Goal: Navigation & Orientation: Understand site structure

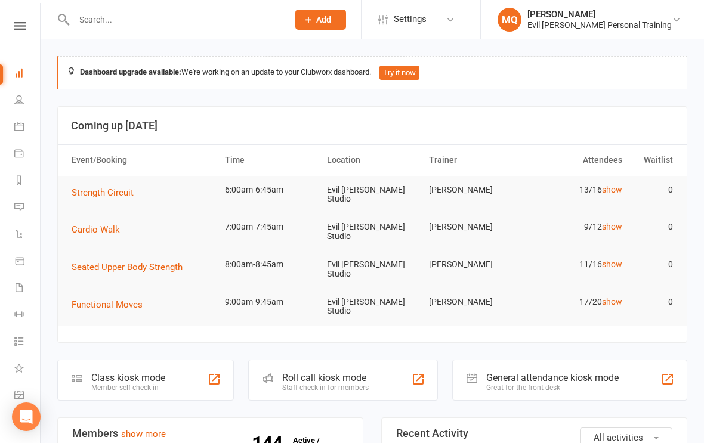
click at [101, 190] on span "Strength Circuit" at bounding box center [103, 192] width 62 height 11
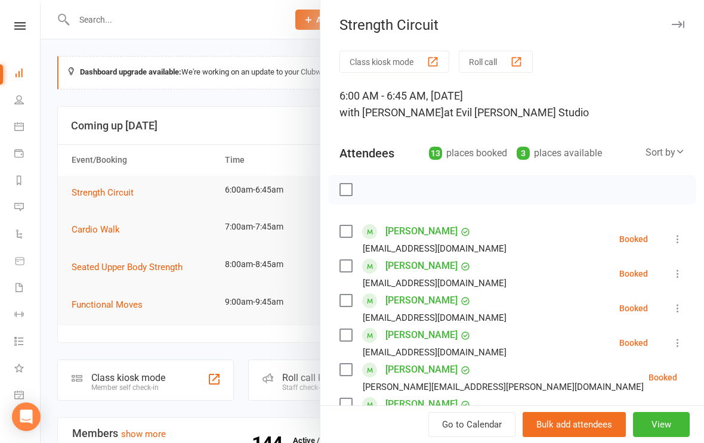
click at [682, 31] on button "button" at bounding box center [678, 24] width 14 height 14
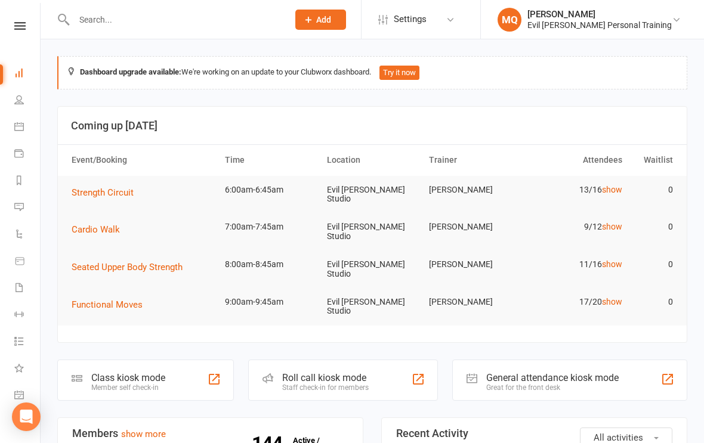
click at [27, 17] on nav "Clubworx Dashboard People Calendar Payments Reports Messages Automations Produc…" at bounding box center [20, 224] width 41 height 443
click at [17, 26] on icon at bounding box center [19, 26] width 11 height 8
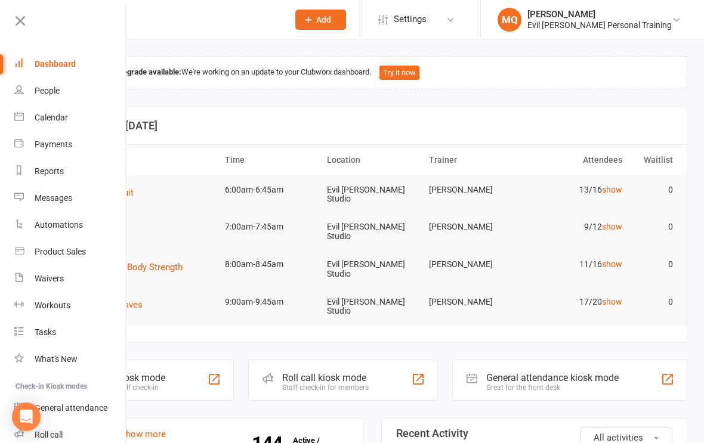
click at [38, 91] on div "People" at bounding box center [47, 91] width 25 height 10
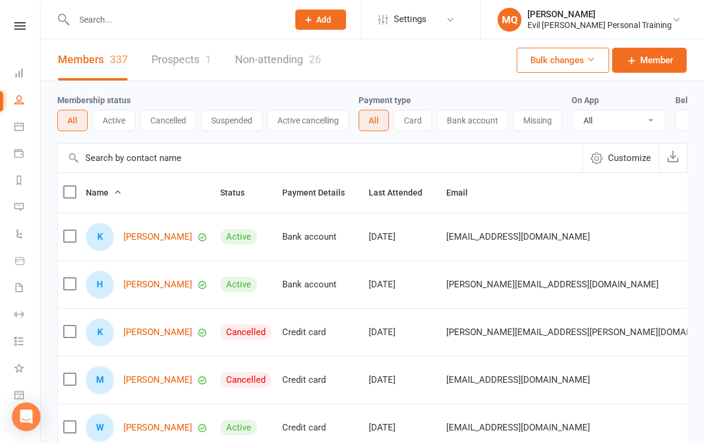
click at [20, 122] on icon at bounding box center [19, 127] width 10 height 10
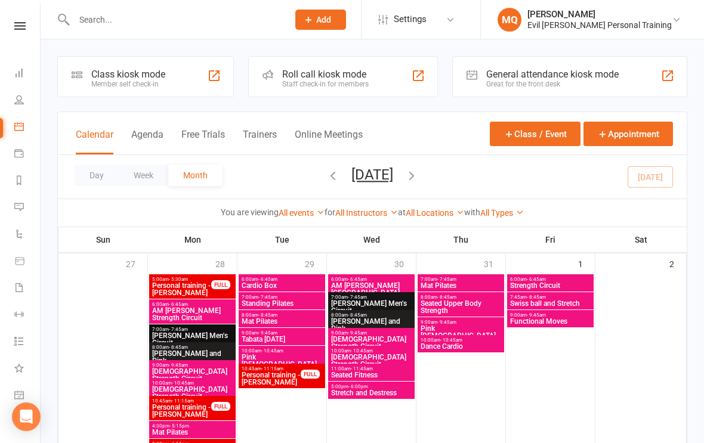
click at [528, 280] on span "- 6:45am" at bounding box center [536, 279] width 19 height 5
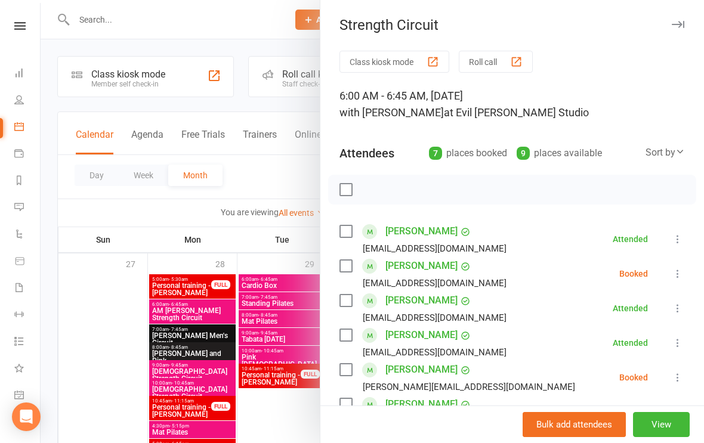
click at [96, 334] on div at bounding box center [373, 221] width 664 height 443
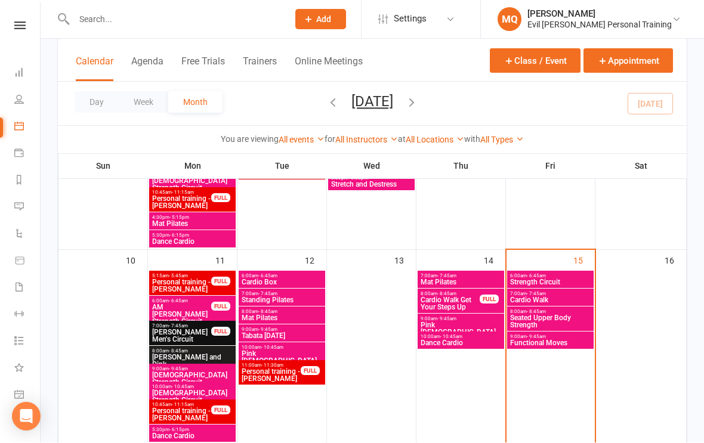
click at [536, 276] on span "- 6:45am" at bounding box center [536, 276] width 19 height 5
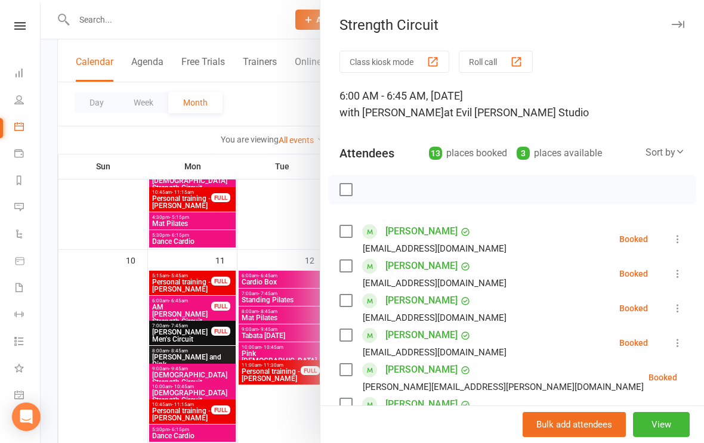
click at [675, 23] on icon "button" at bounding box center [678, 24] width 13 height 7
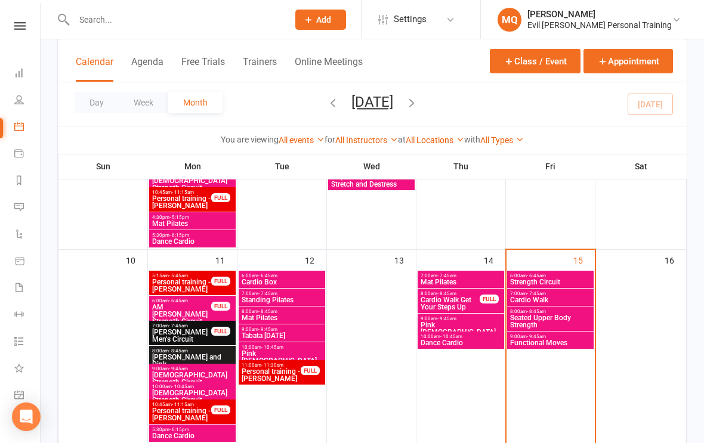
click at [24, 125] on link "Calendar" at bounding box center [27, 128] width 27 height 27
click at [22, 157] on icon at bounding box center [19, 154] width 10 height 10
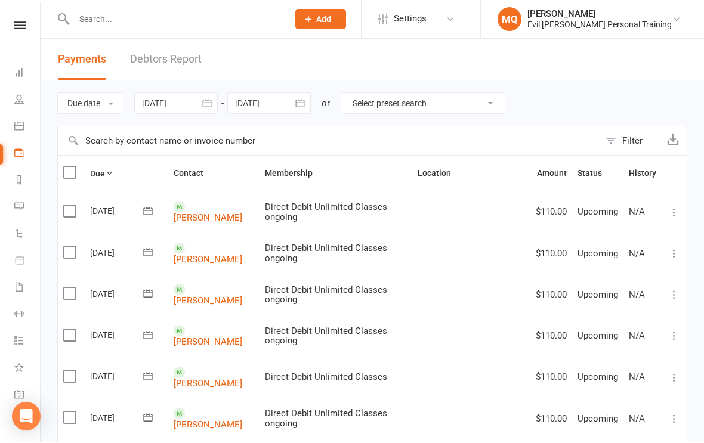
scroll to position [1, 0]
click at [21, 175] on link "Reports" at bounding box center [27, 181] width 27 height 27
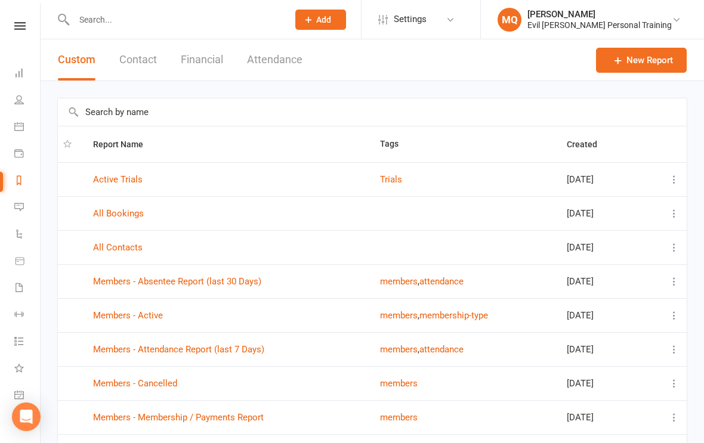
click at [17, 205] on icon at bounding box center [19, 207] width 10 height 10
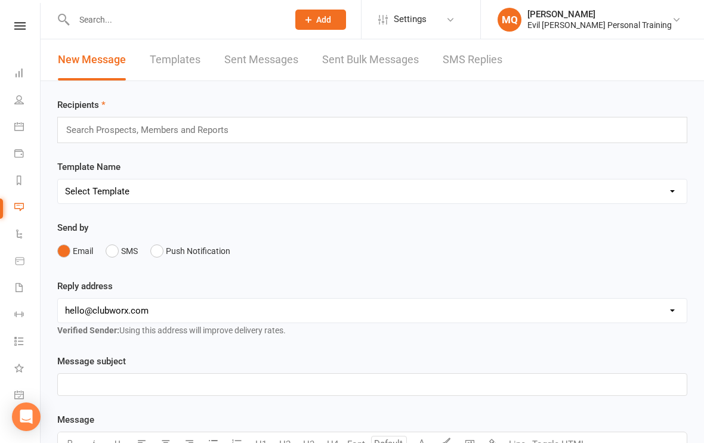
click at [18, 235] on icon at bounding box center [19, 234] width 10 height 10
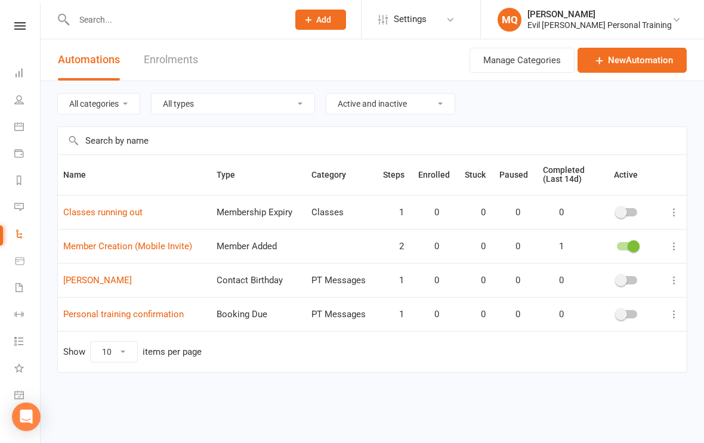
click at [21, 255] on link "Product Sales" at bounding box center [27, 262] width 27 height 27
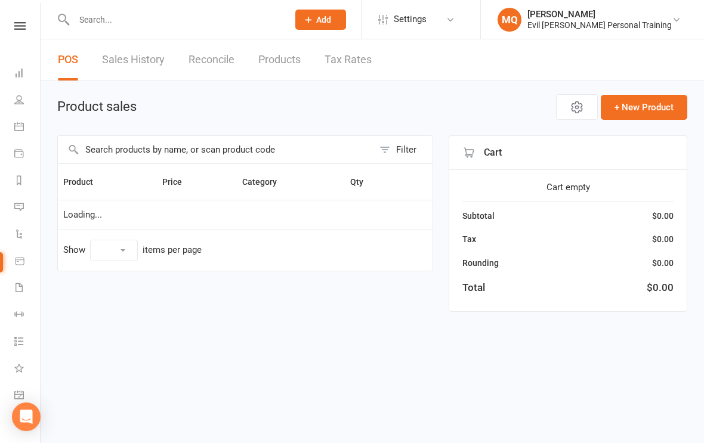
select select "10"
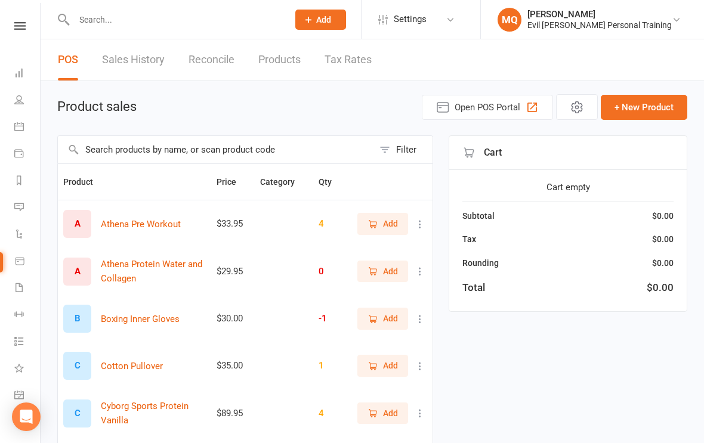
click at [21, 286] on icon at bounding box center [19, 288] width 10 height 10
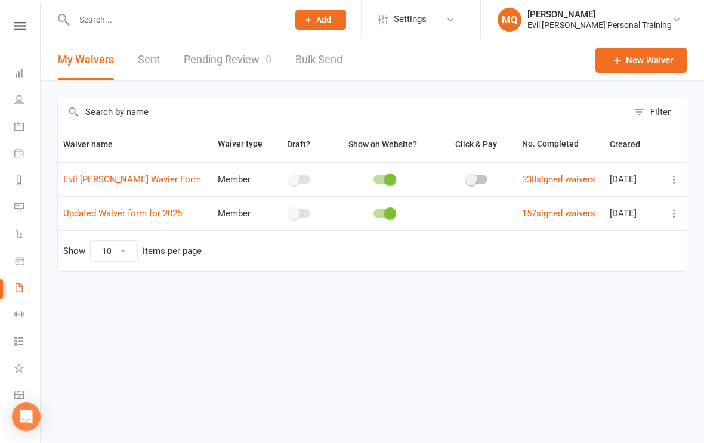
click at [19, 316] on icon at bounding box center [19, 315] width 10 height 10
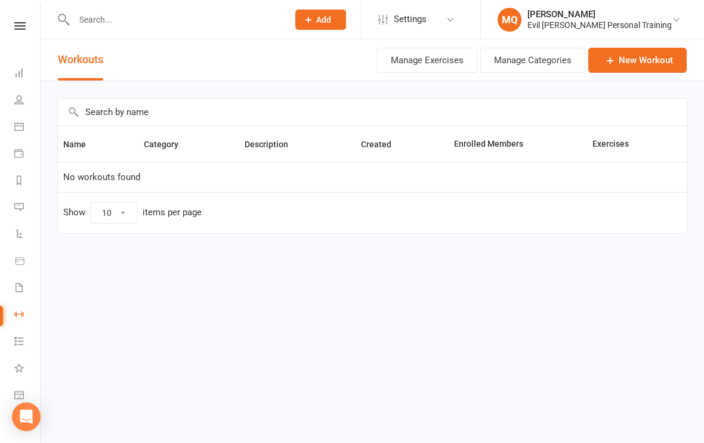
click at [16, 335] on link "Tasks" at bounding box center [27, 342] width 27 height 27
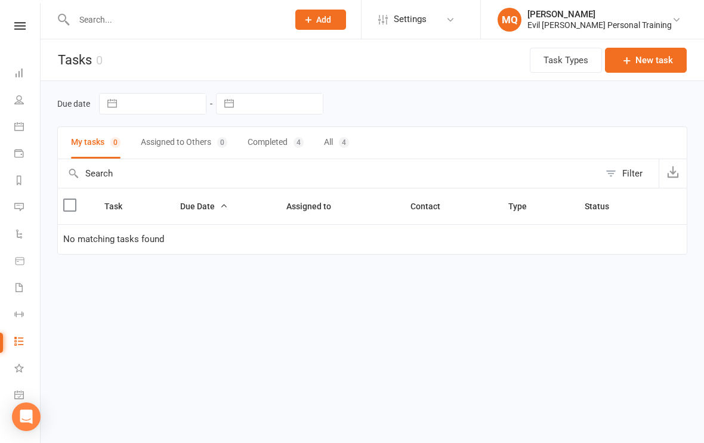
click at [17, 366] on icon at bounding box center [19, 368] width 10 height 10
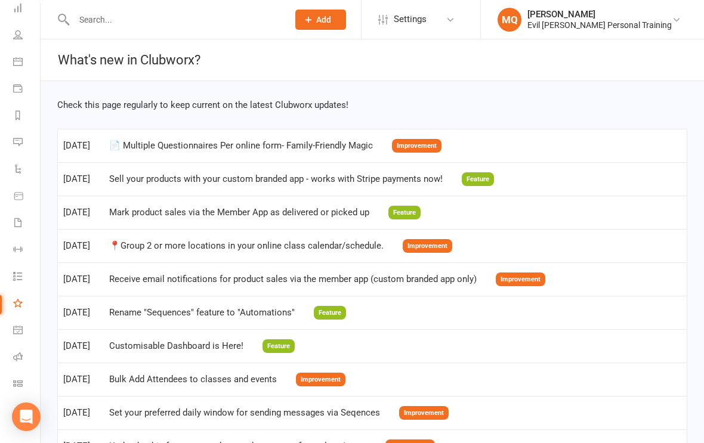
scroll to position [65, 1]
click at [19, 333] on icon at bounding box center [18, 331] width 4 height 4
click at [17, 24] on icon at bounding box center [18, 26] width 11 height 8
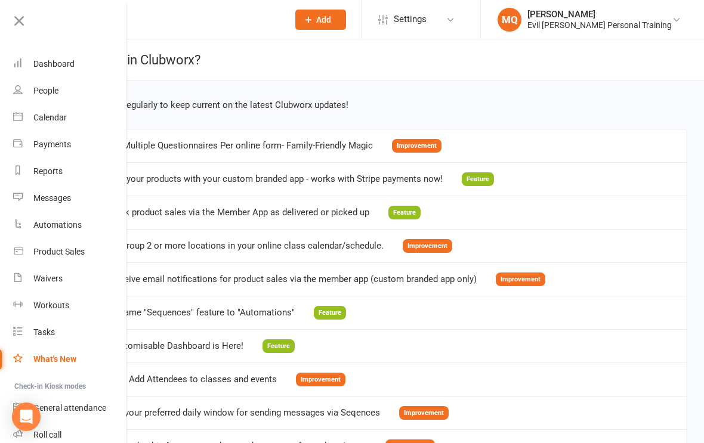
click at [47, 115] on div "Calendar" at bounding box center [49, 118] width 33 height 10
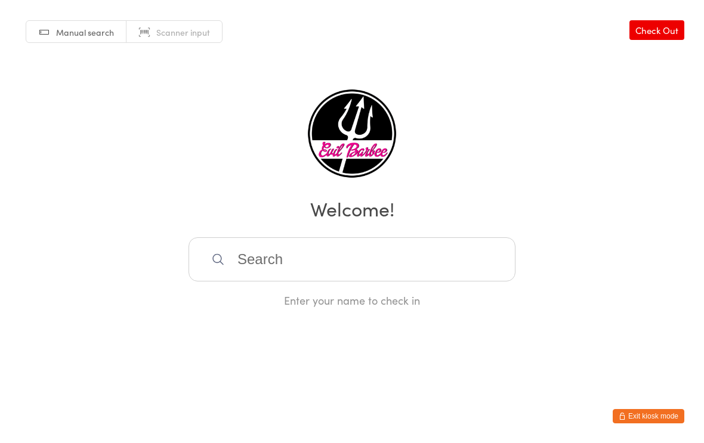
click at [513, 413] on button "Exit kiosk mode" at bounding box center [649, 416] width 72 height 14
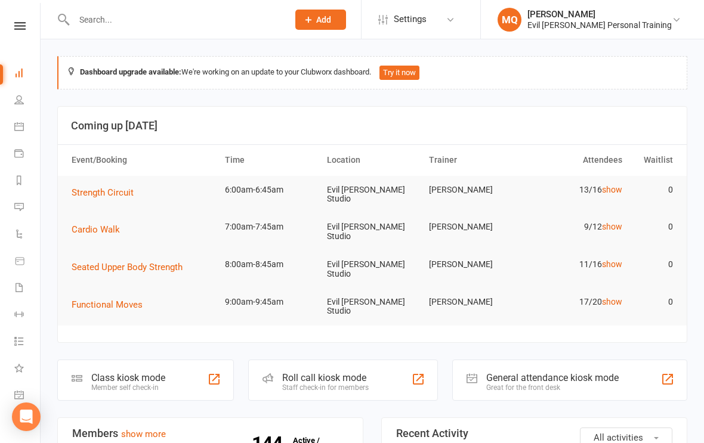
click at [93, 189] on span "Strength Circuit" at bounding box center [103, 192] width 62 height 11
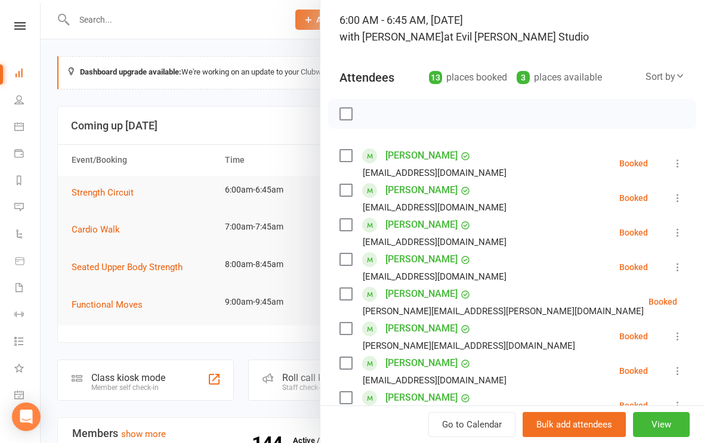
scroll to position [77, 0]
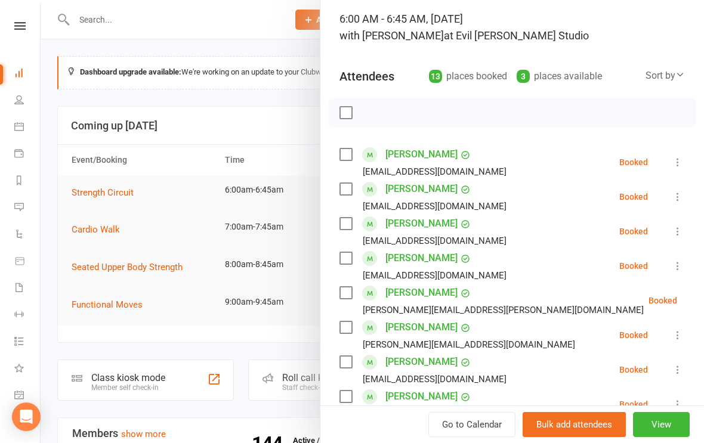
click at [417, 152] on link "[PERSON_NAME]" at bounding box center [422, 154] width 72 height 19
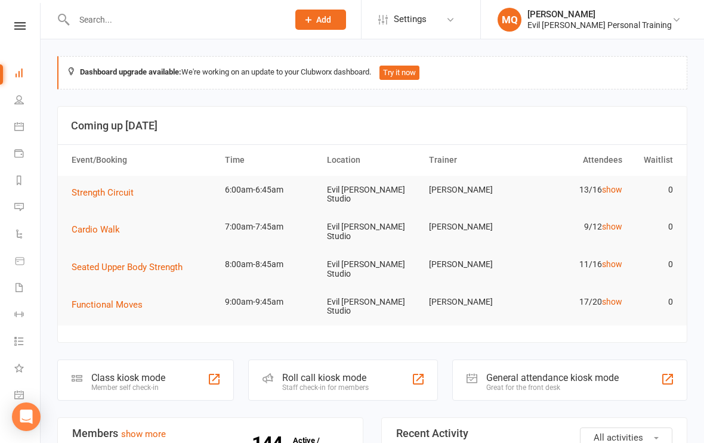
click at [19, 27] on icon at bounding box center [19, 26] width 11 height 8
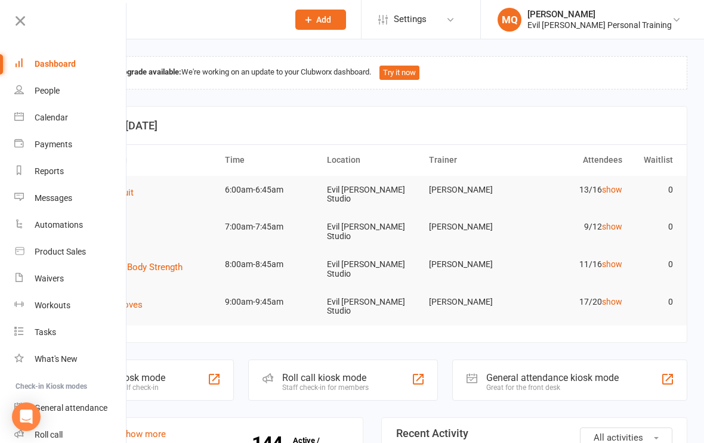
click at [53, 93] on div "People" at bounding box center [47, 91] width 25 height 10
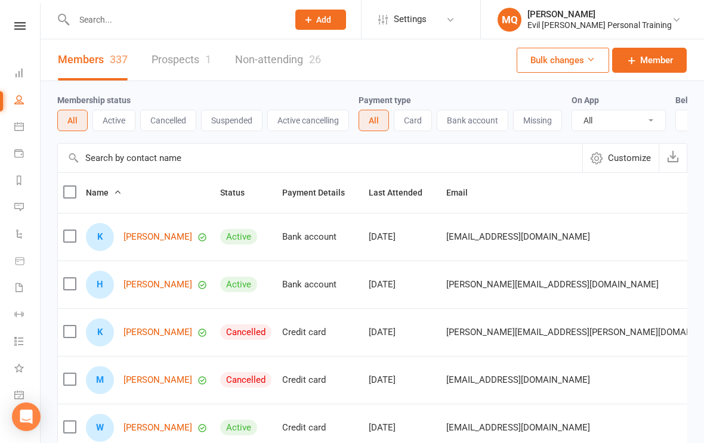
click at [23, 75] on icon at bounding box center [19, 73] width 10 height 10
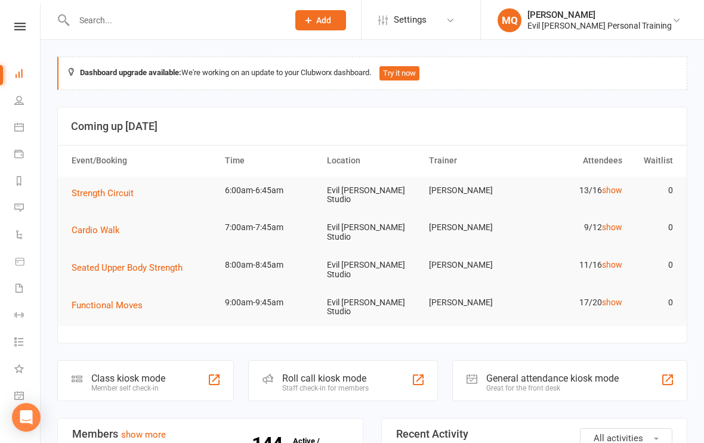
click at [19, 24] on icon at bounding box center [19, 26] width 11 height 8
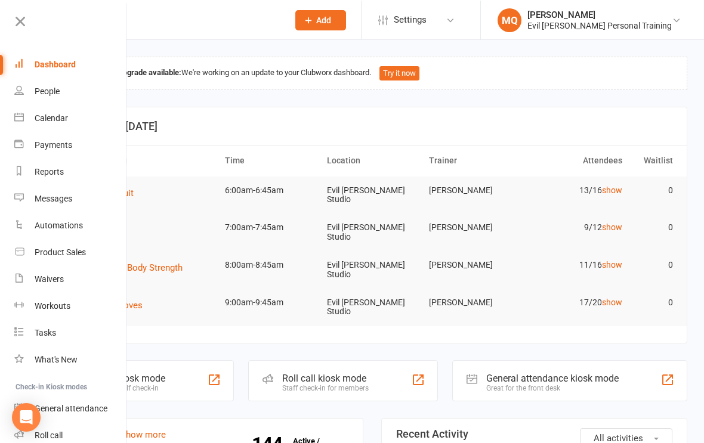
click at [17, 19] on icon at bounding box center [20, 21] width 17 height 17
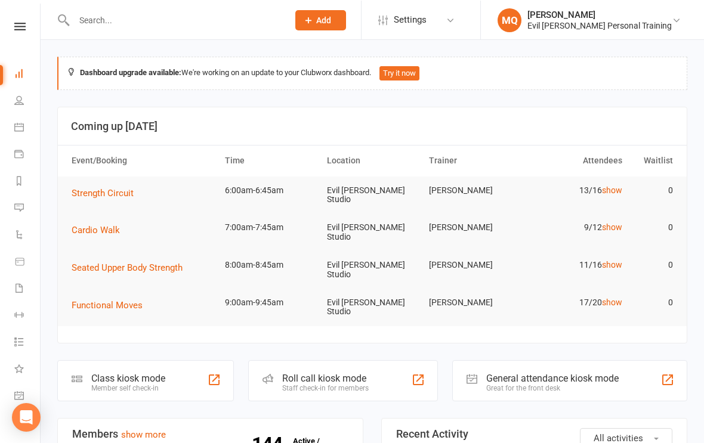
click at [14, 27] on icon at bounding box center [19, 26] width 11 height 8
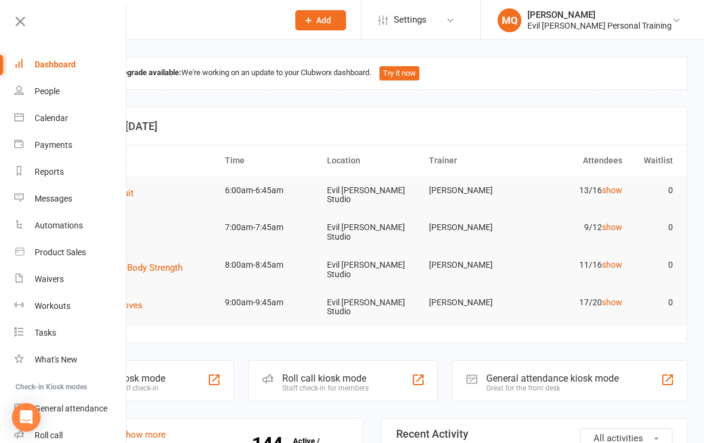
click at [53, 64] on div "Dashboard" at bounding box center [55, 64] width 41 height 10
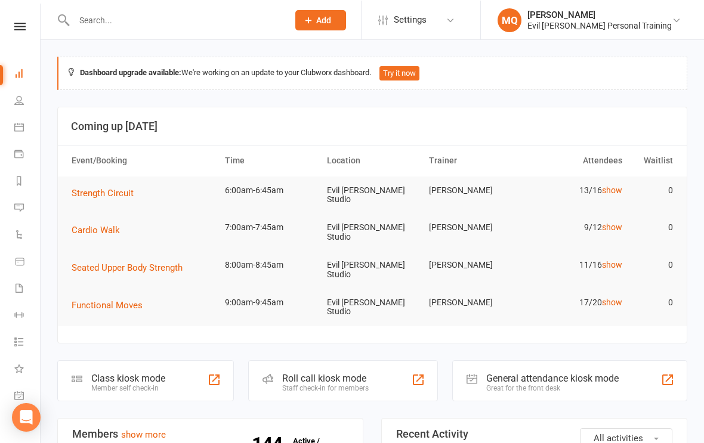
click at [17, 100] on icon at bounding box center [19, 100] width 10 height 10
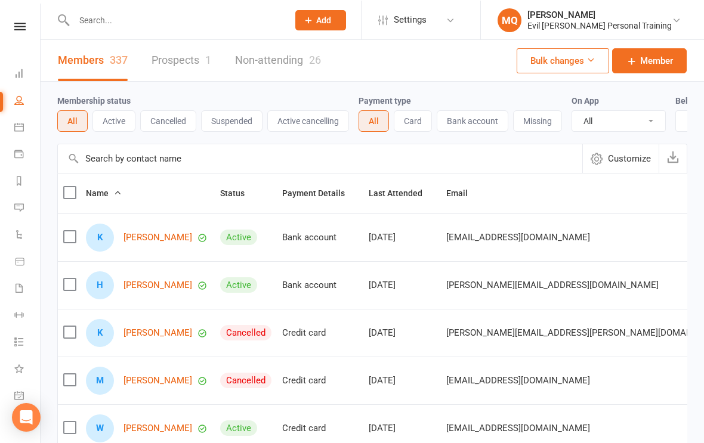
click at [15, 130] on icon at bounding box center [19, 127] width 10 height 10
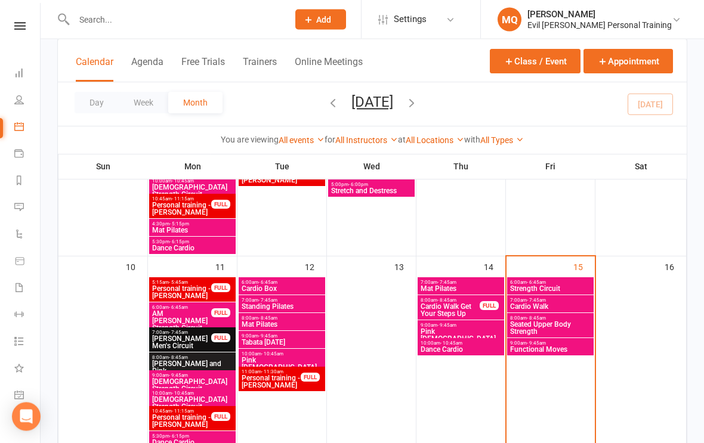
scroll to position [414, 0]
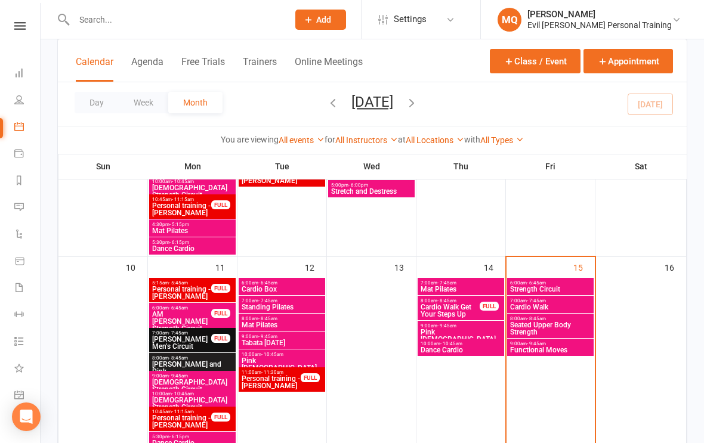
click at [535, 280] on span "- 6:45am" at bounding box center [536, 282] width 19 height 5
